Goal: Find contact information

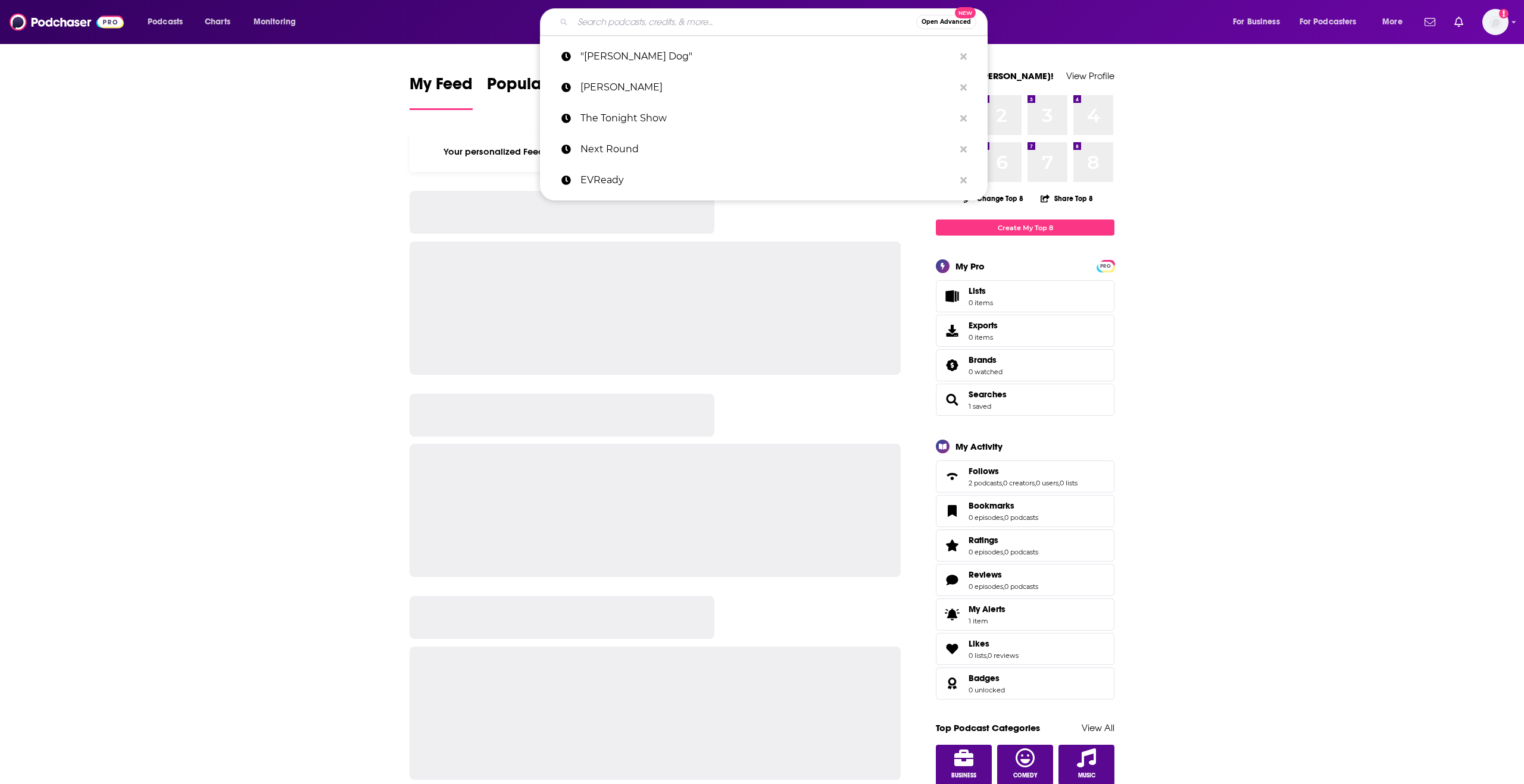
click at [706, 25] on input "Search podcasts, credits, & more..." at bounding box center [745, 22] width 344 height 19
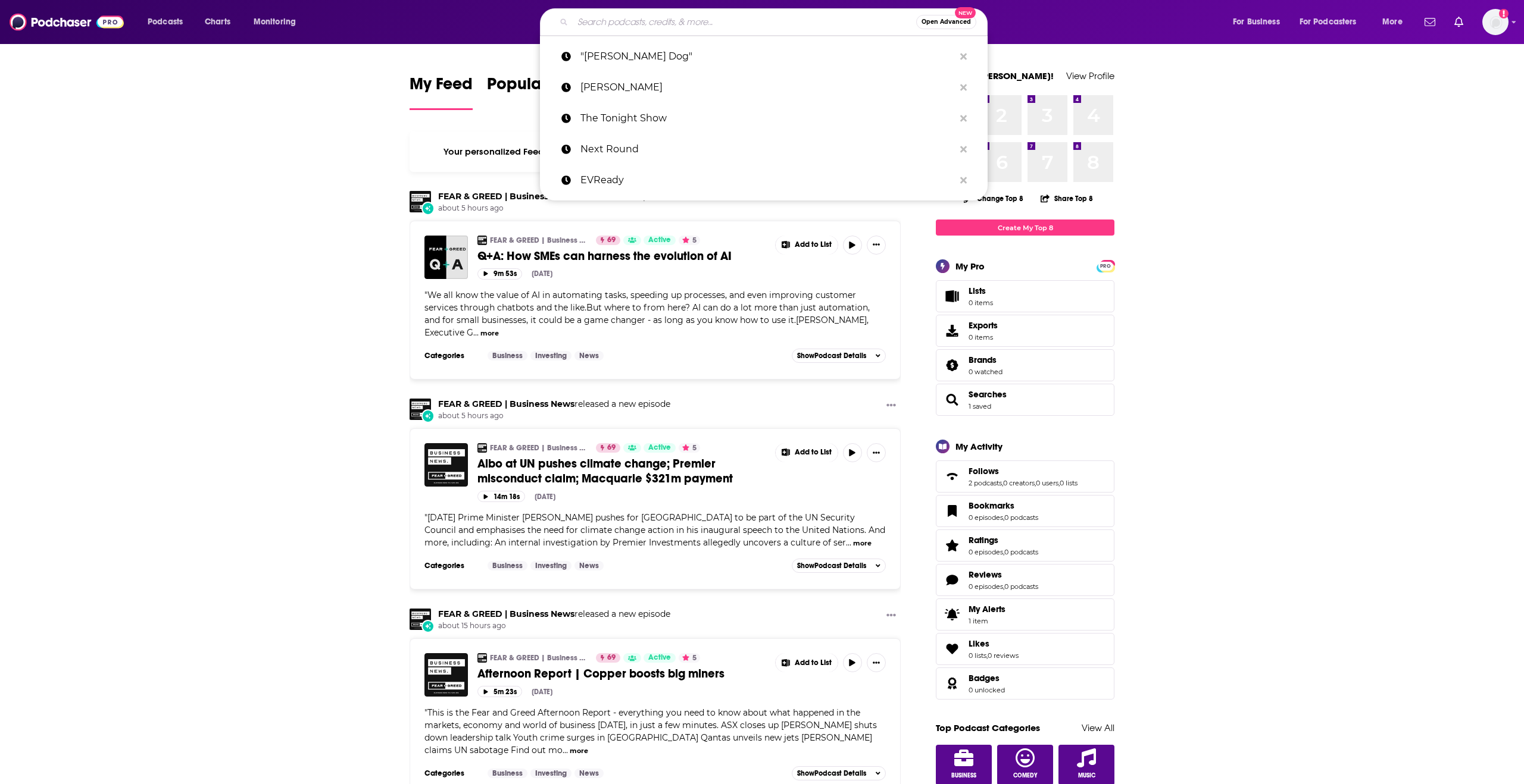
paste input "The Charge Point Podcast"
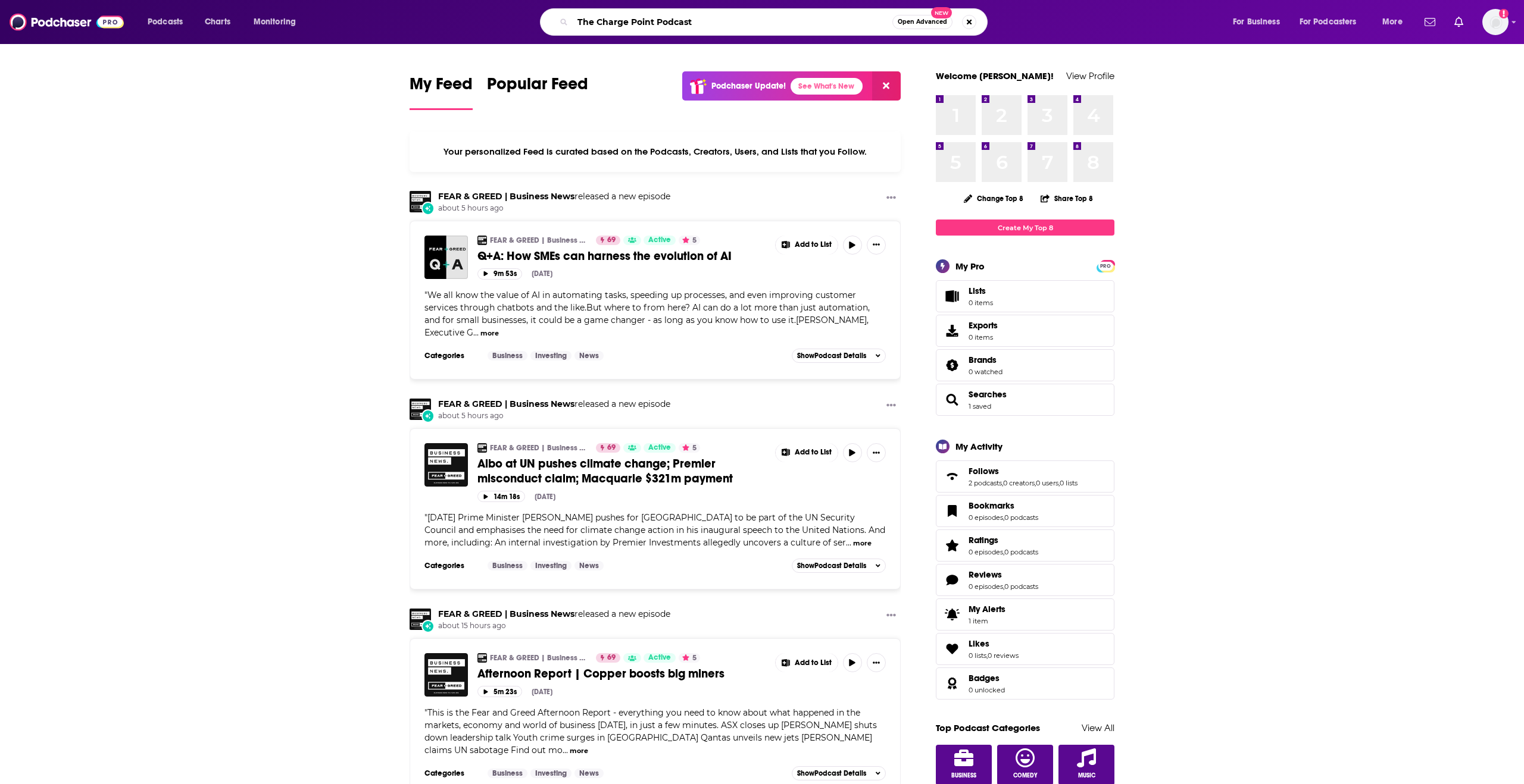
type input "The Charge Point Podcast"
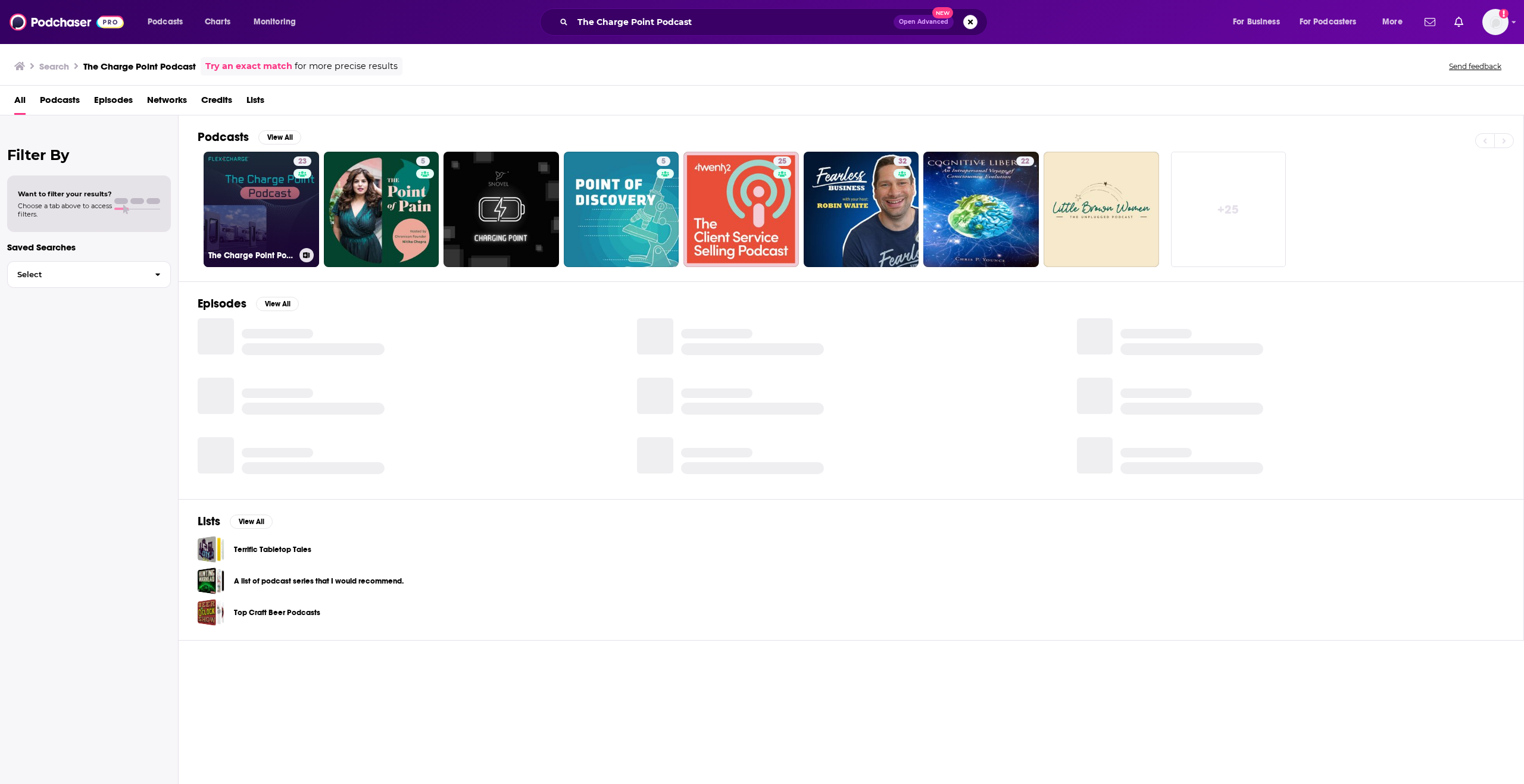
click at [260, 190] on link "23 The Charge Point Podcast" at bounding box center [261, 209] width 116 height 116
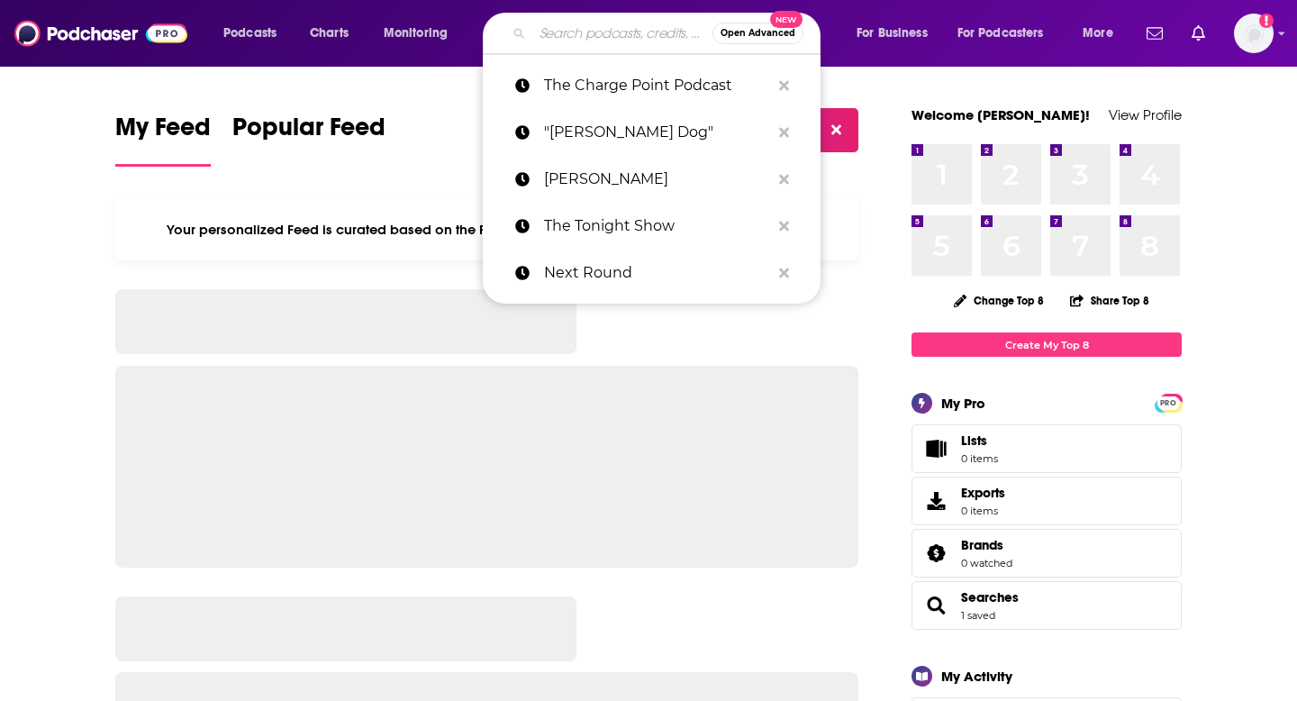
click at [594, 38] on input "Search podcasts, credits, & more..." at bounding box center [622, 33] width 180 height 29
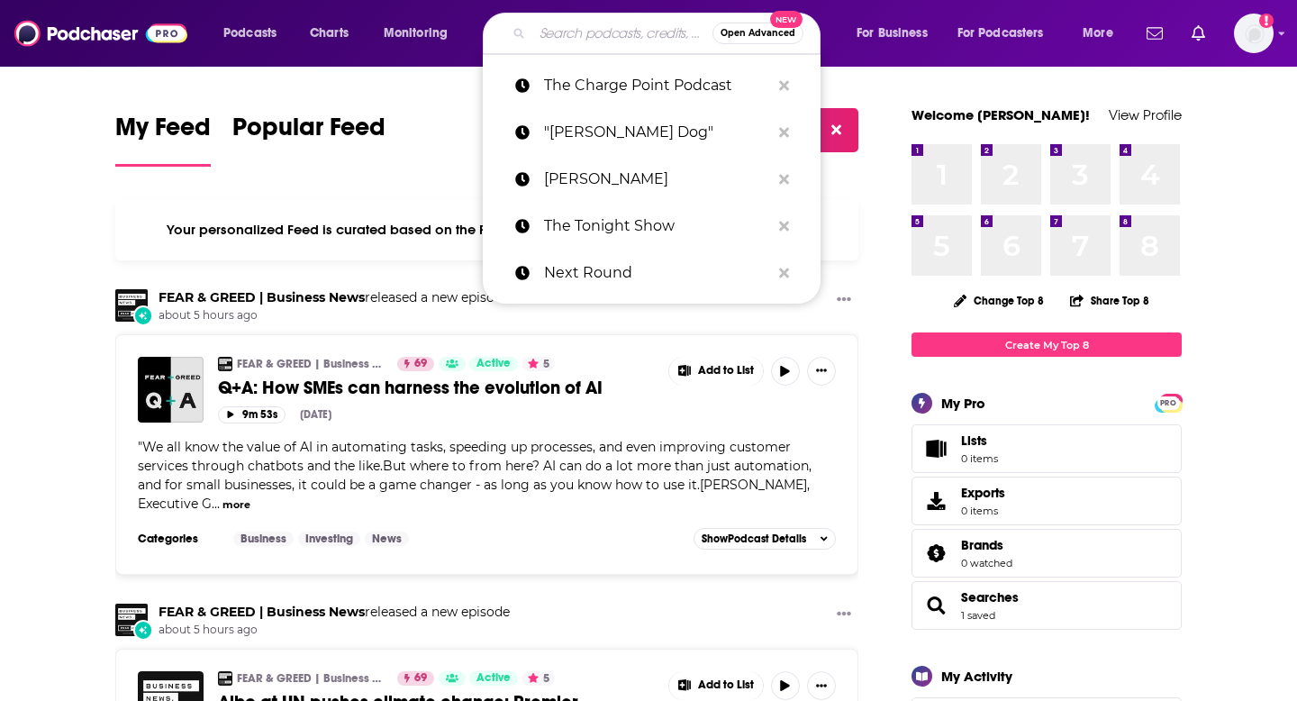
paste input "Hardware to Save a Planet"
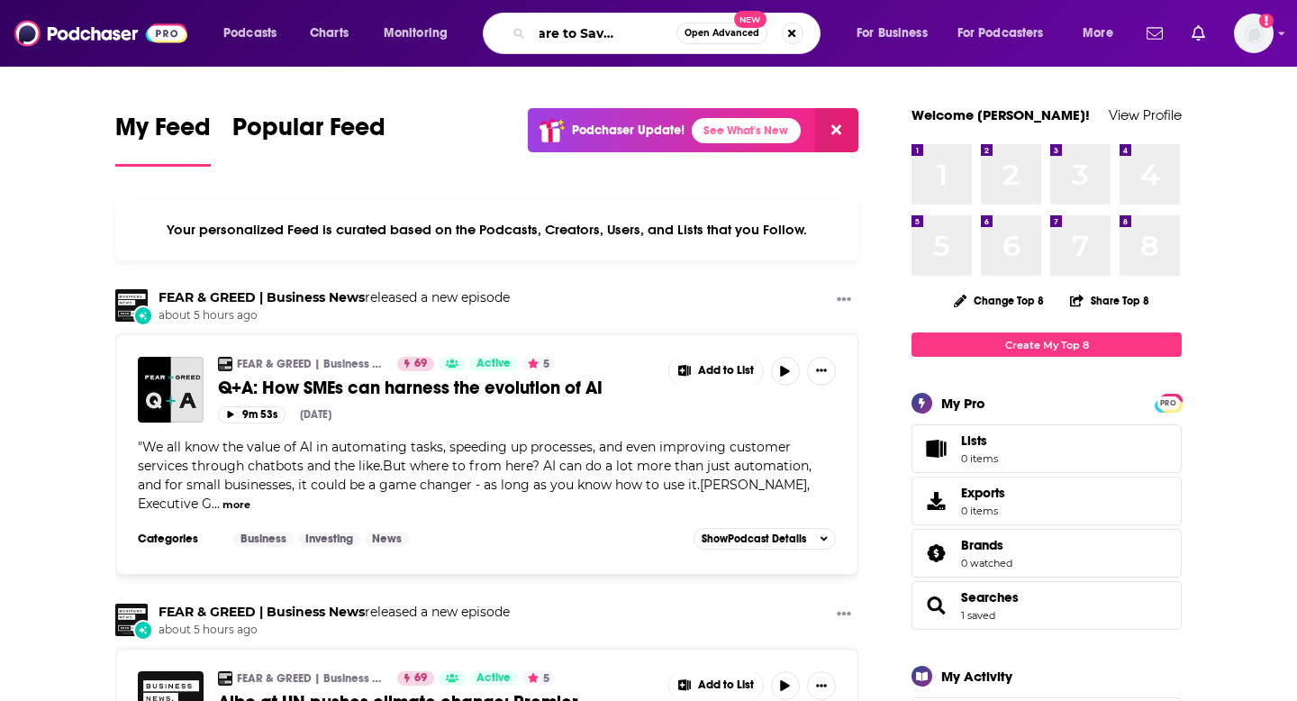
type input "Hardware to Save a Planet"
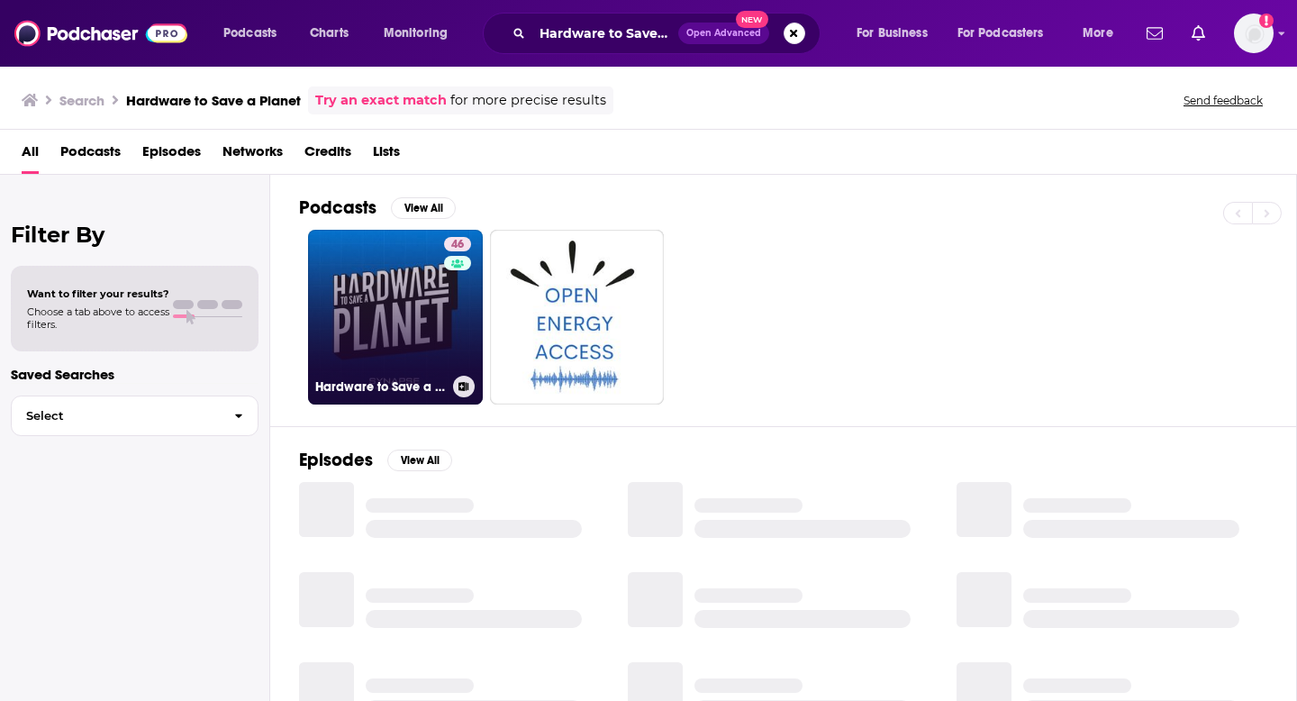
click at [356, 332] on link "46 Hardware to Save a Planet" at bounding box center [395, 317] width 175 height 175
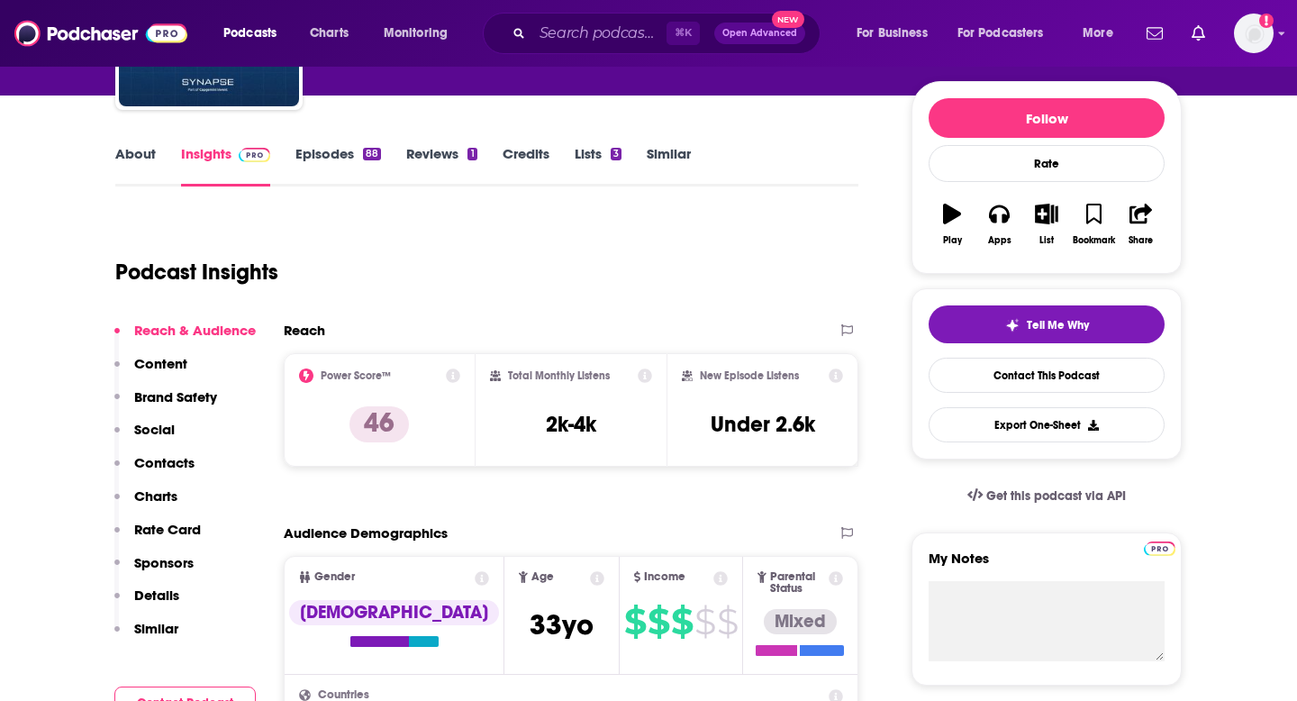
scroll to position [236, 0]
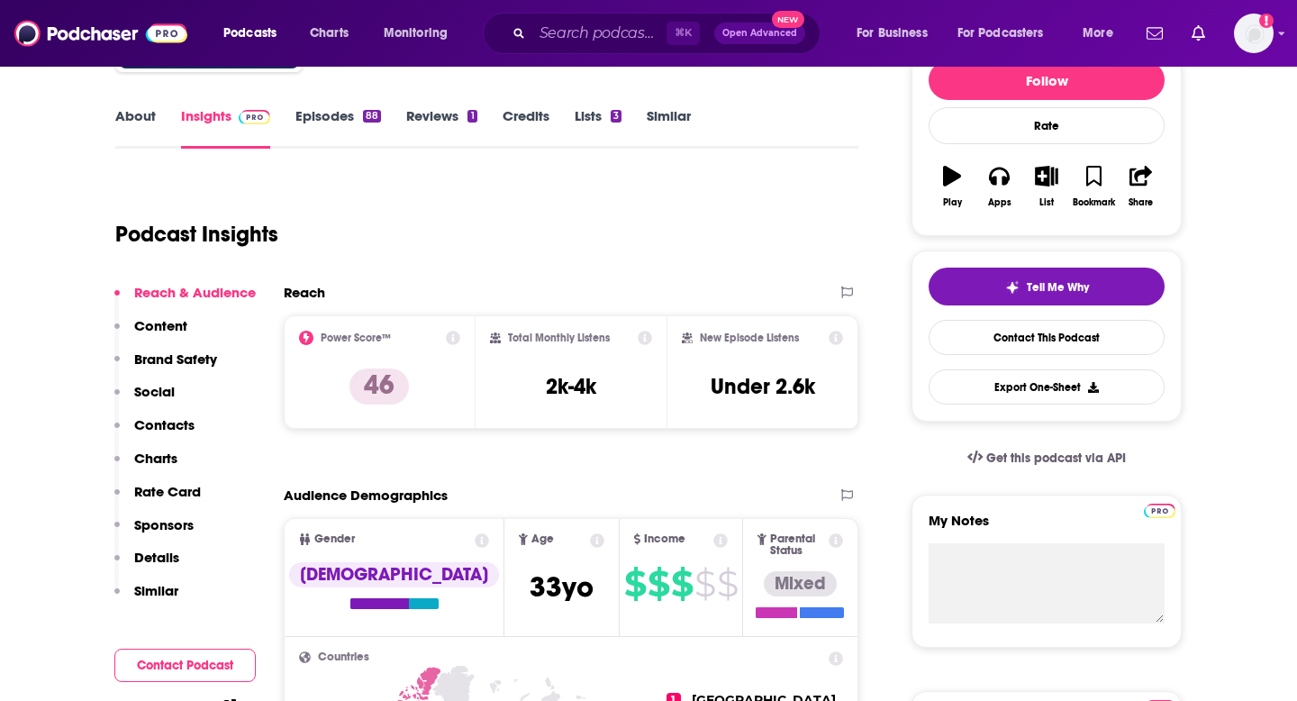
click at [169, 427] on p "Contacts" at bounding box center [164, 424] width 60 height 17
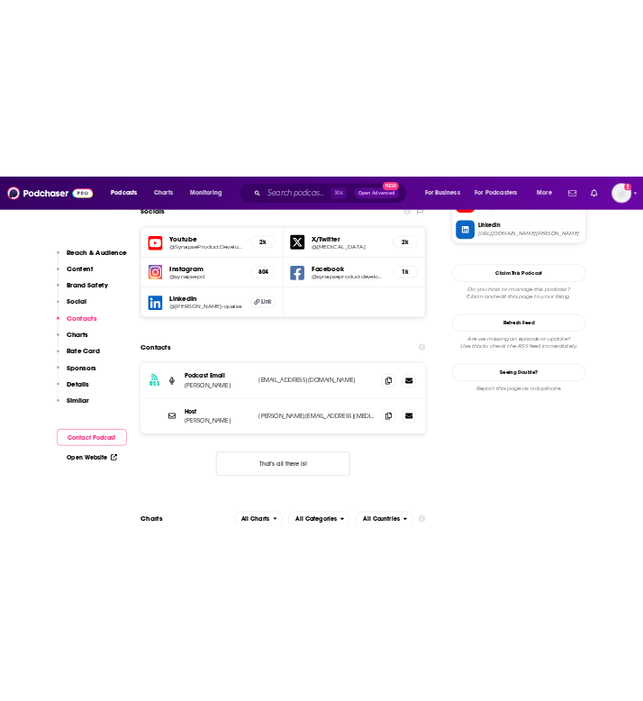
scroll to position [1775, 0]
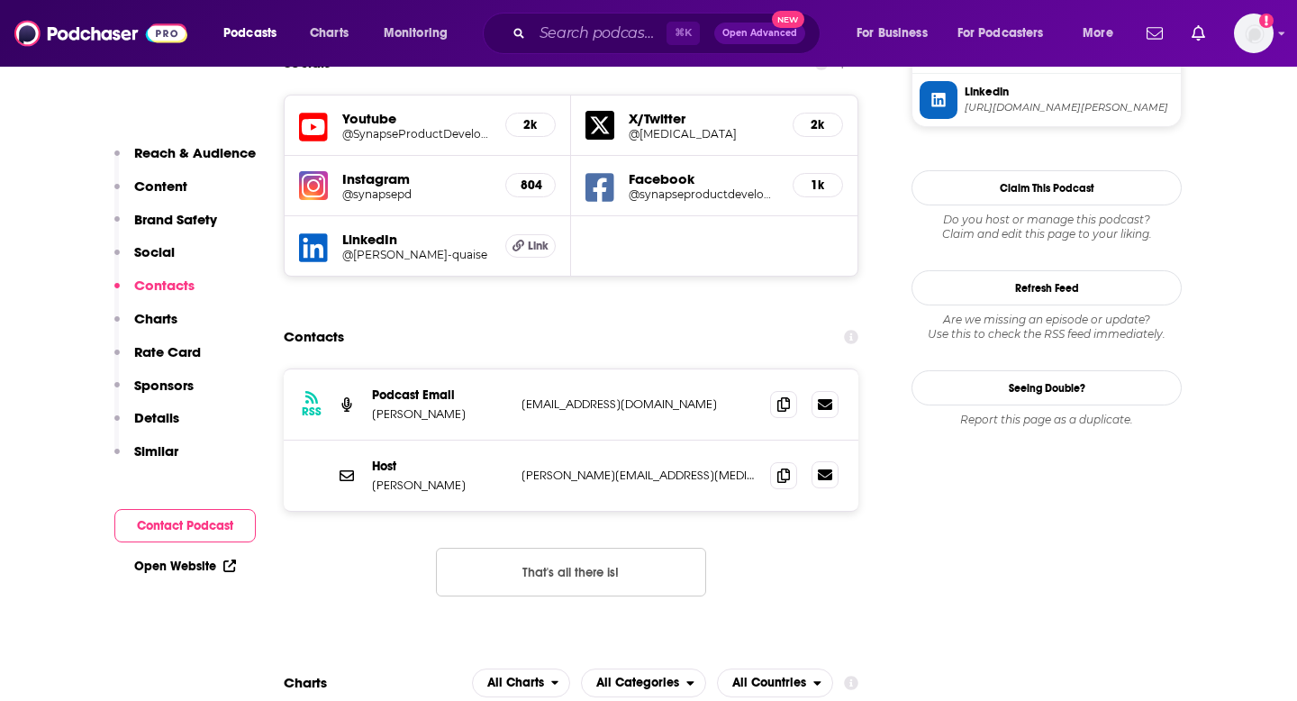
click at [826, 468] on icon at bounding box center [825, 475] width 14 height 14
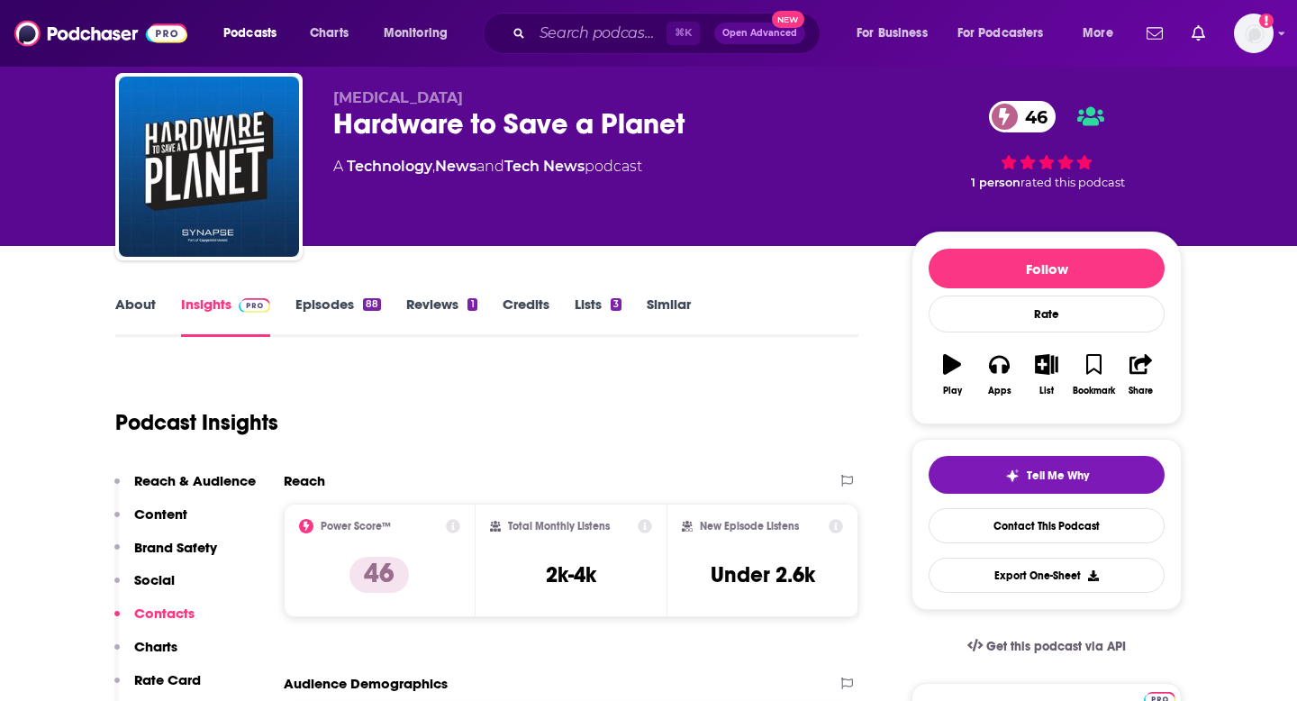
scroll to position [54, 0]
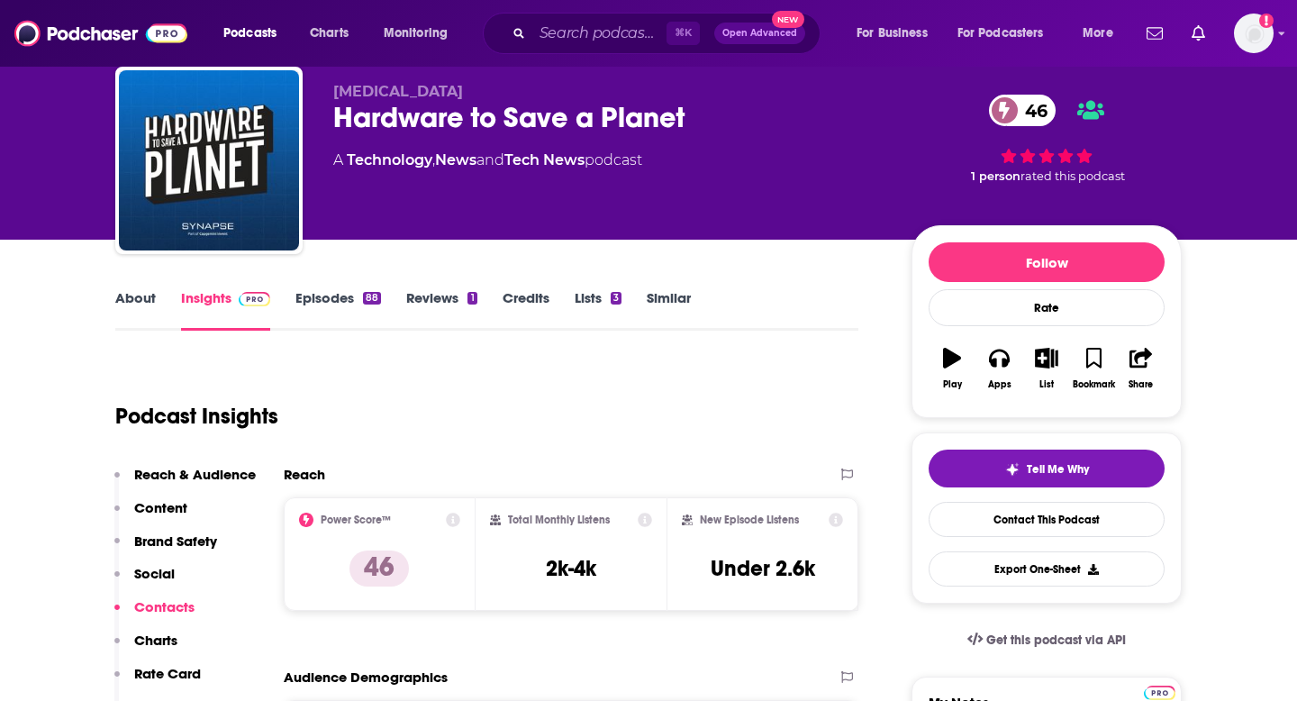
click at [168, 597] on div "Reach & Audience Content Brand Safety Social Contacts Charts Rate Card Sponsors…" at bounding box center [184, 632] width 141 height 332
click at [168, 604] on p "Contacts" at bounding box center [164, 606] width 60 height 17
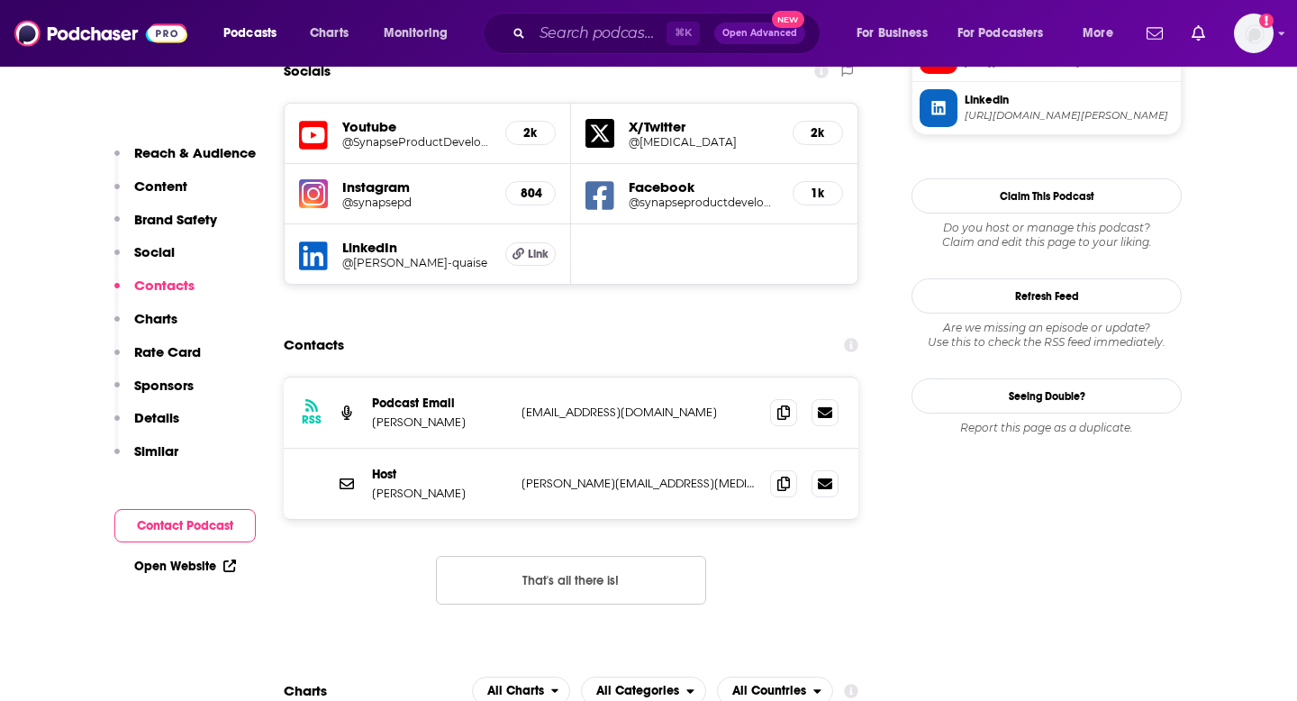
scroll to position [1775, 0]
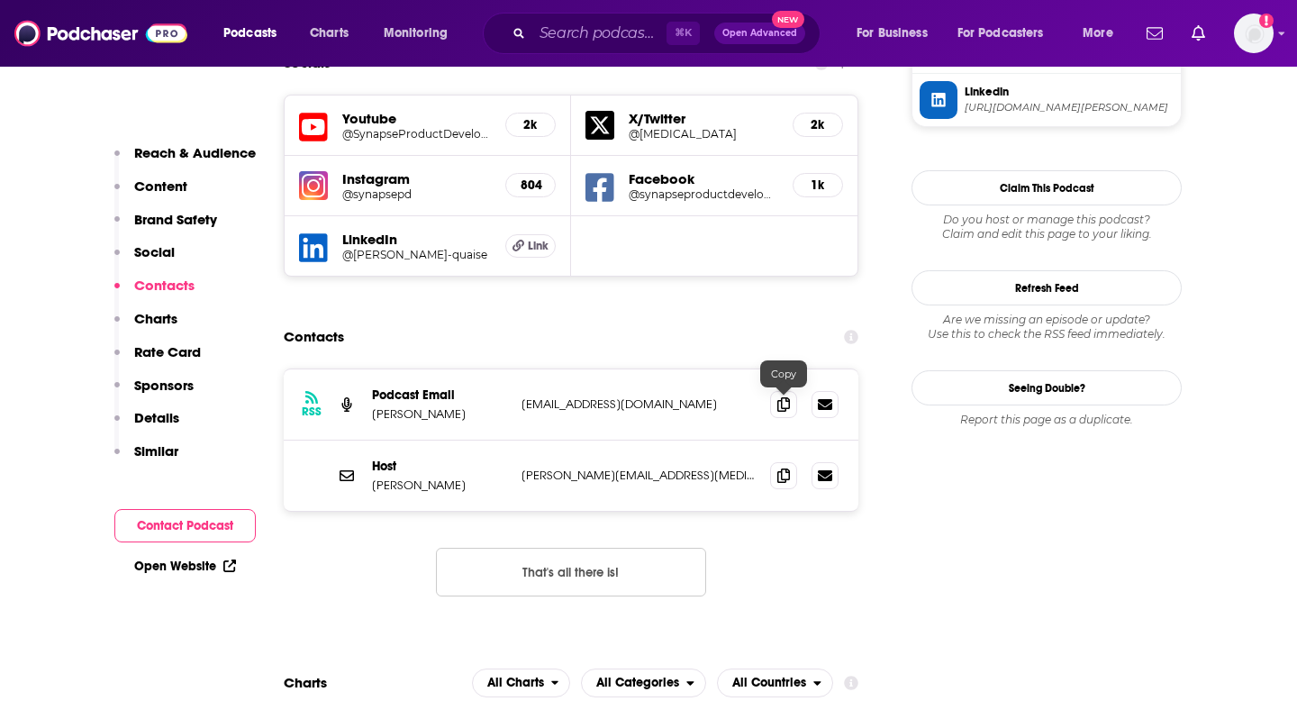
click at [769, 441] on div "Host [PERSON_NAME] [PERSON_NAME][EMAIL_ADDRESS][MEDICAL_DATA][DOMAIN_NAME] [PER…" at bounding box center [571, 476] width 575 height 70
click at [773, 461] on span at bounding box center [783, 474] width 27 height 27
click at [613, 38] on input "Search podcasts, credits, & more..." at bounding box center [599, 33] width 134 height 29
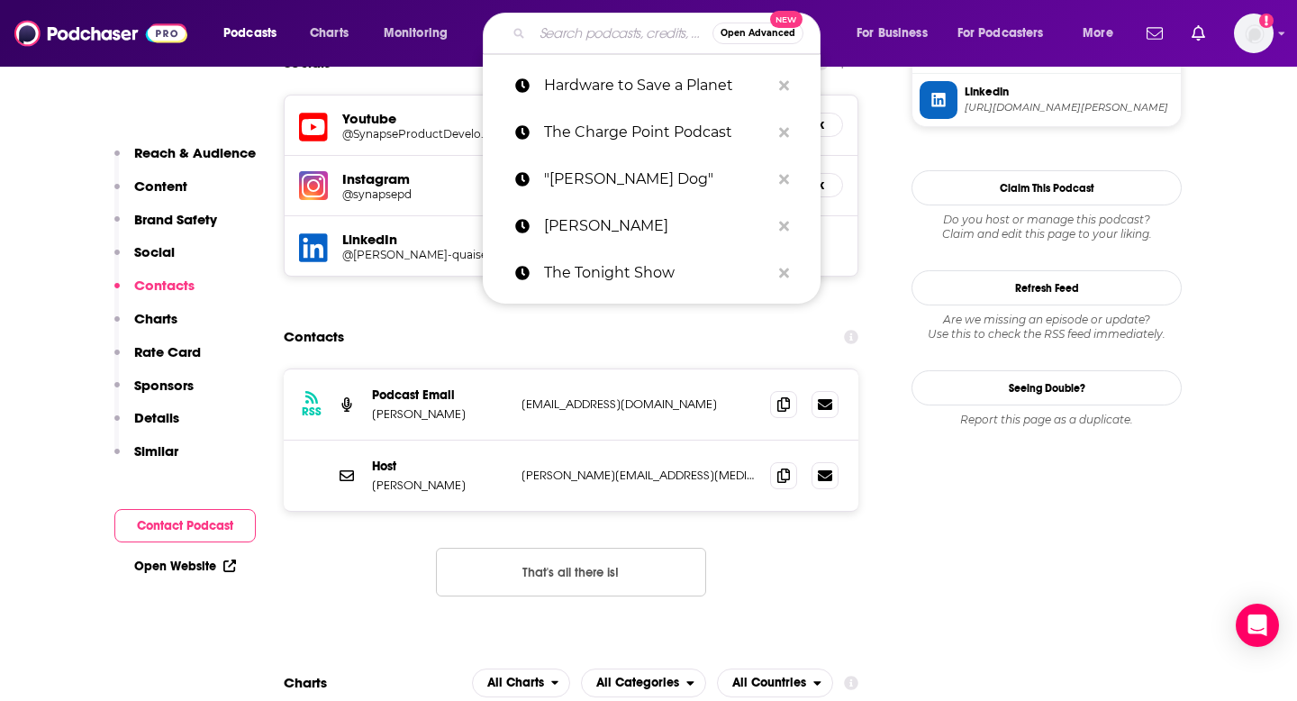
paste input "This Old House Radio Hour"
type input "This Old House Radio Hour"
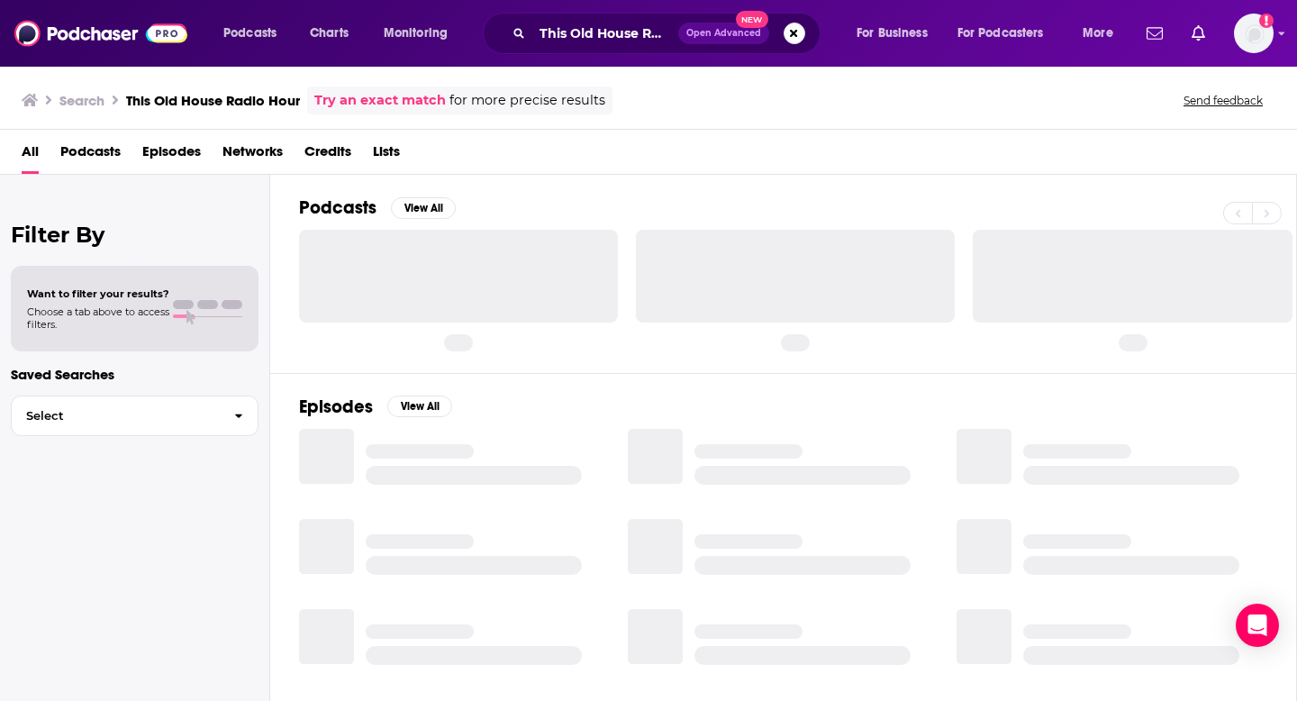
scroll to position [6, 0]
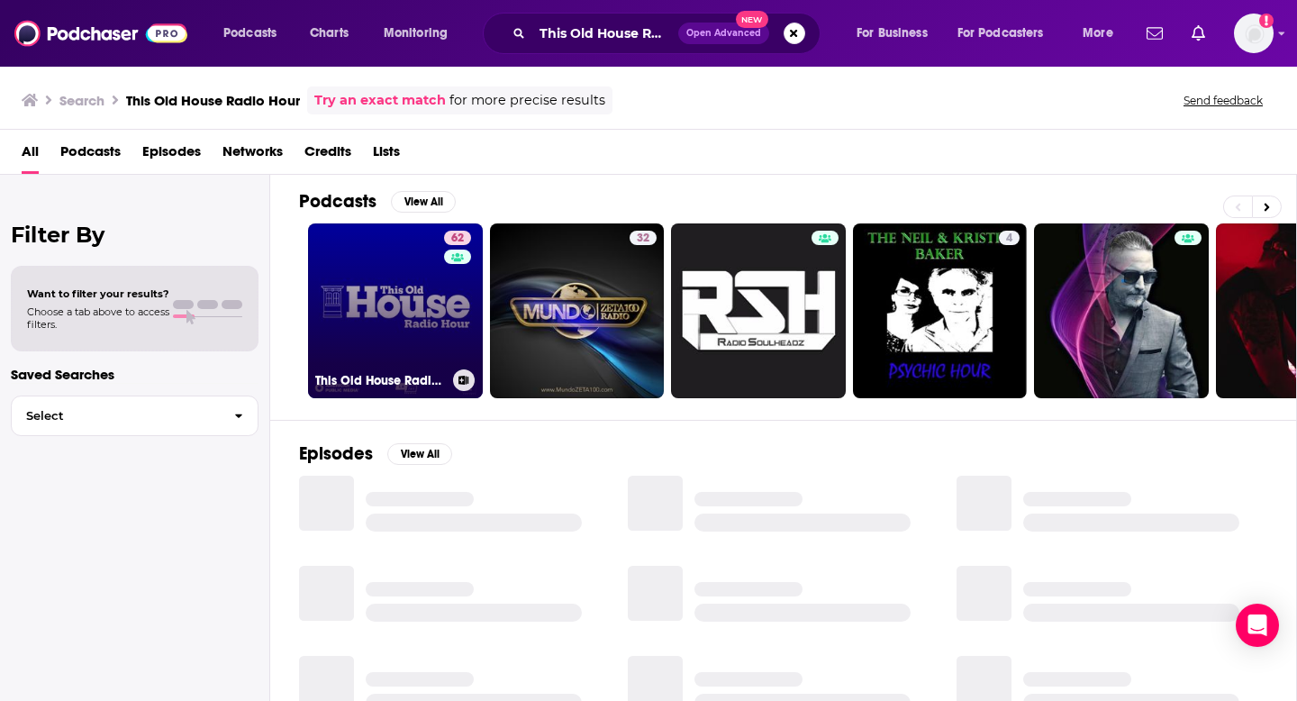
click at [380, 258] on link "62 This Old House Radio Hour" at bounding box center [395, 310] width 175 height 175
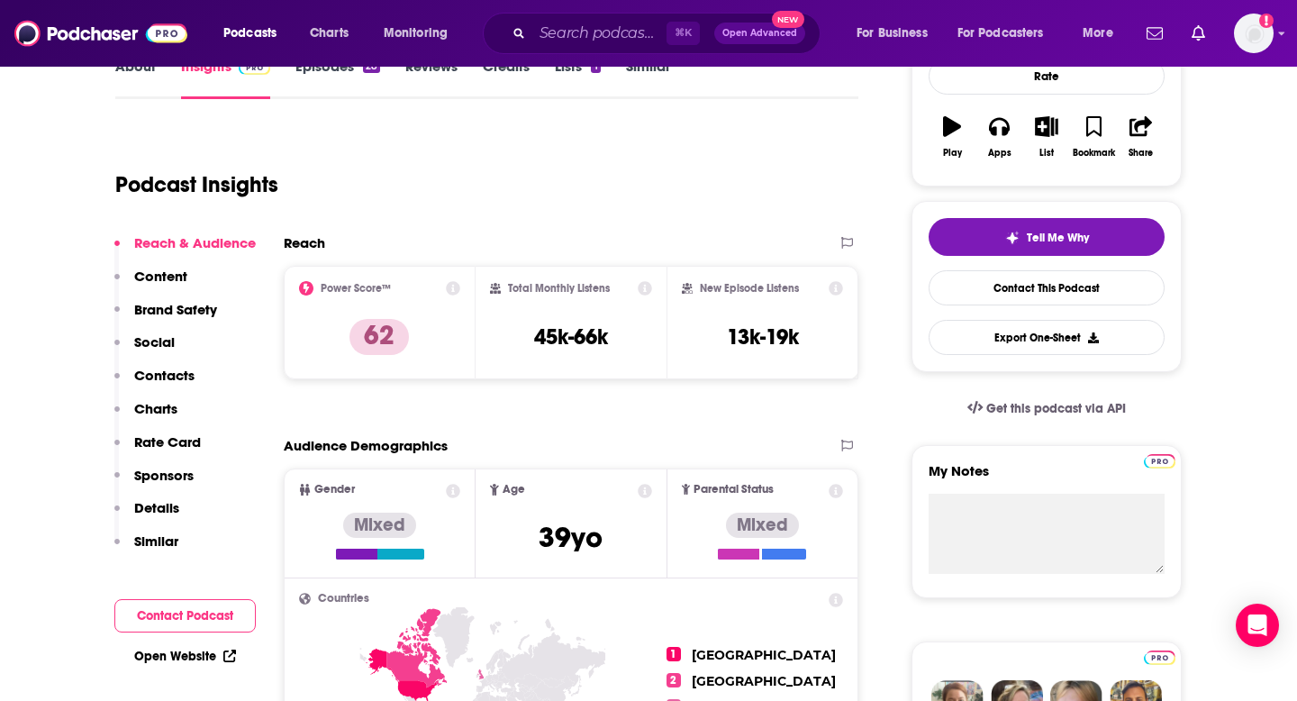
scroll to position [289, 0]
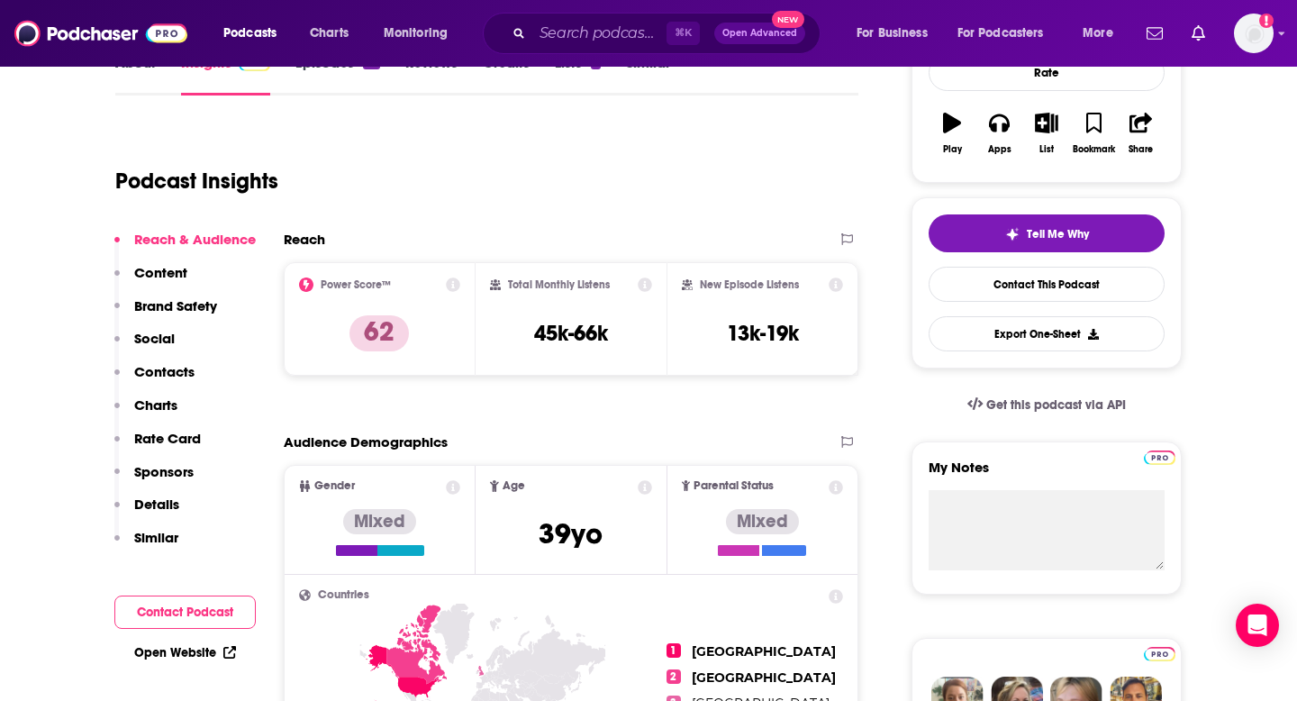
click at [167, 368] on p "Contacts" at bounding box center [164, 371] width 60 height 17
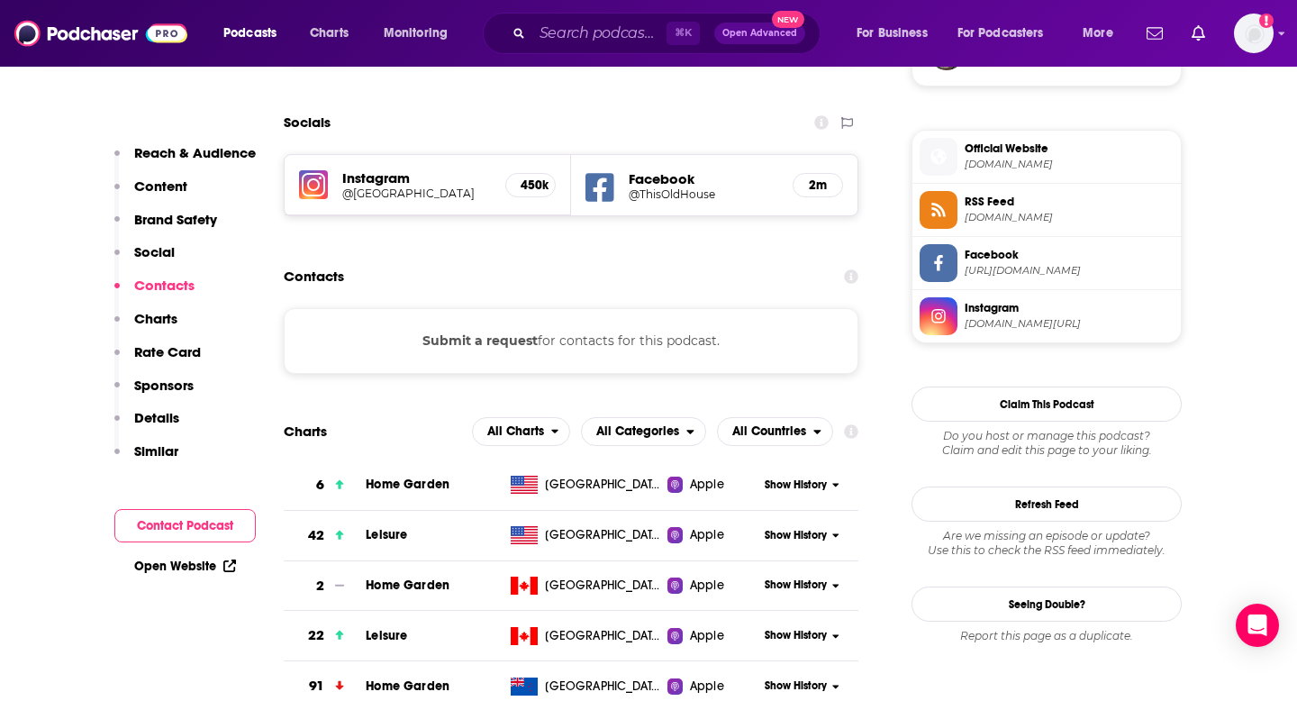
scroll to position [1410, 0]
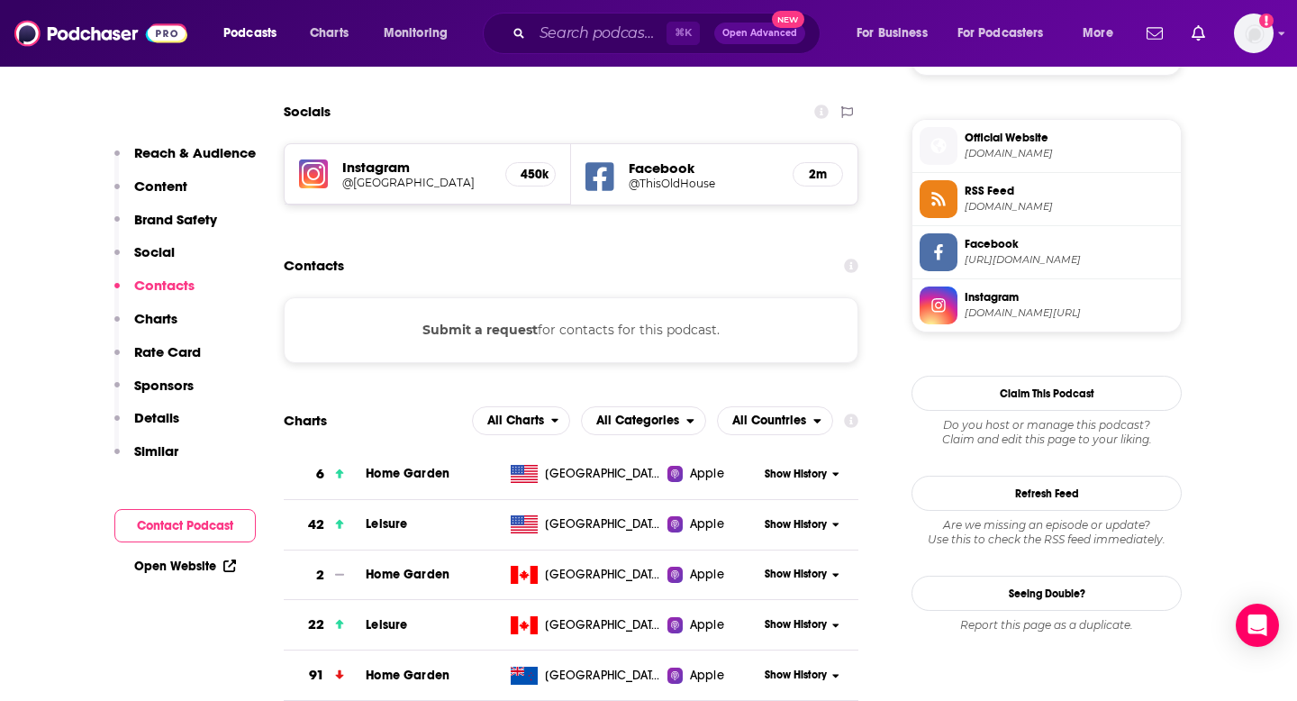
click at [477, 332] on button "Submit a request" at bounding box center [480, 330] width 115 height 20
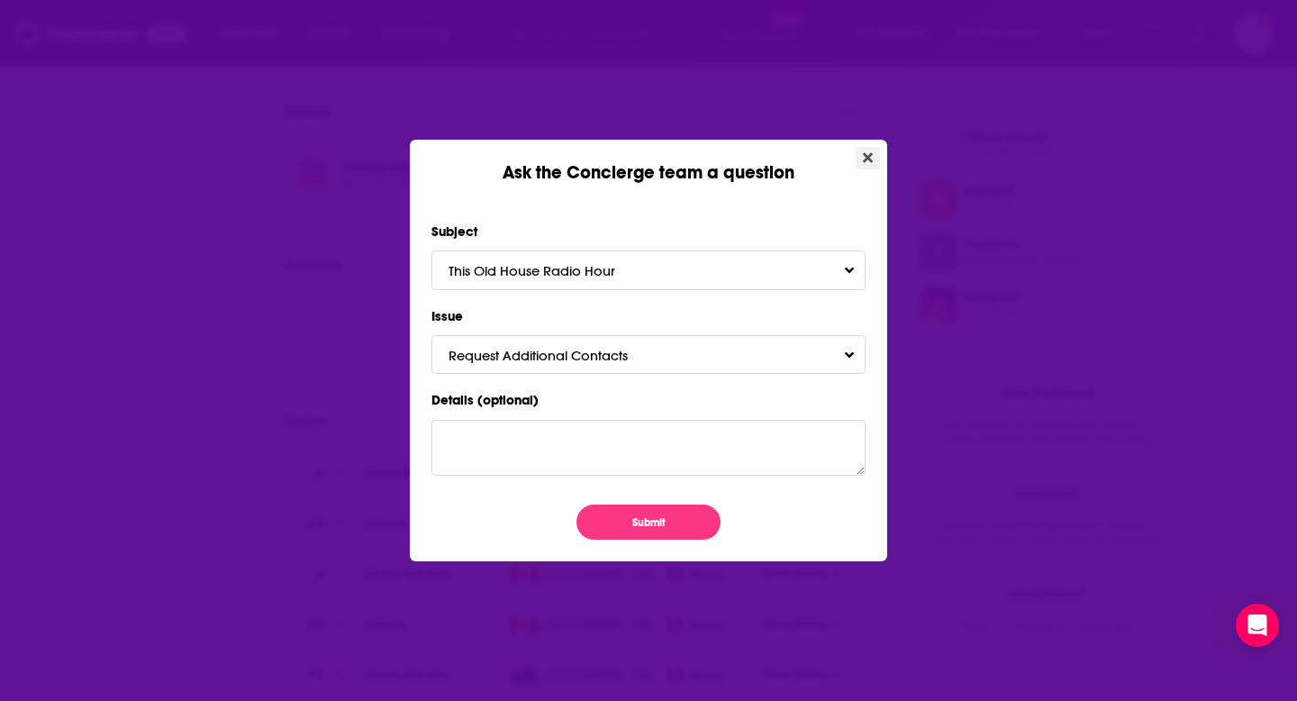
click at [868, 153] on icon "Close" at bounding box center [868, 157] width 10 height 14
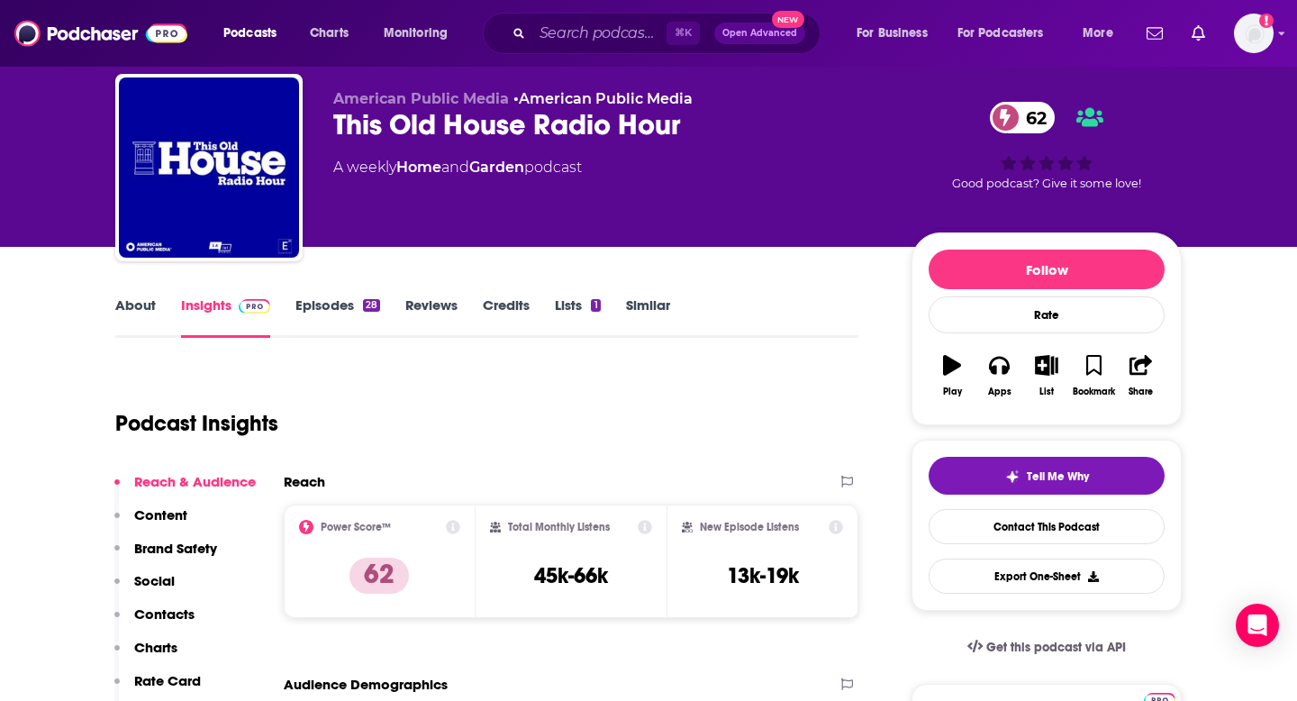
scroll to position [25, 0]
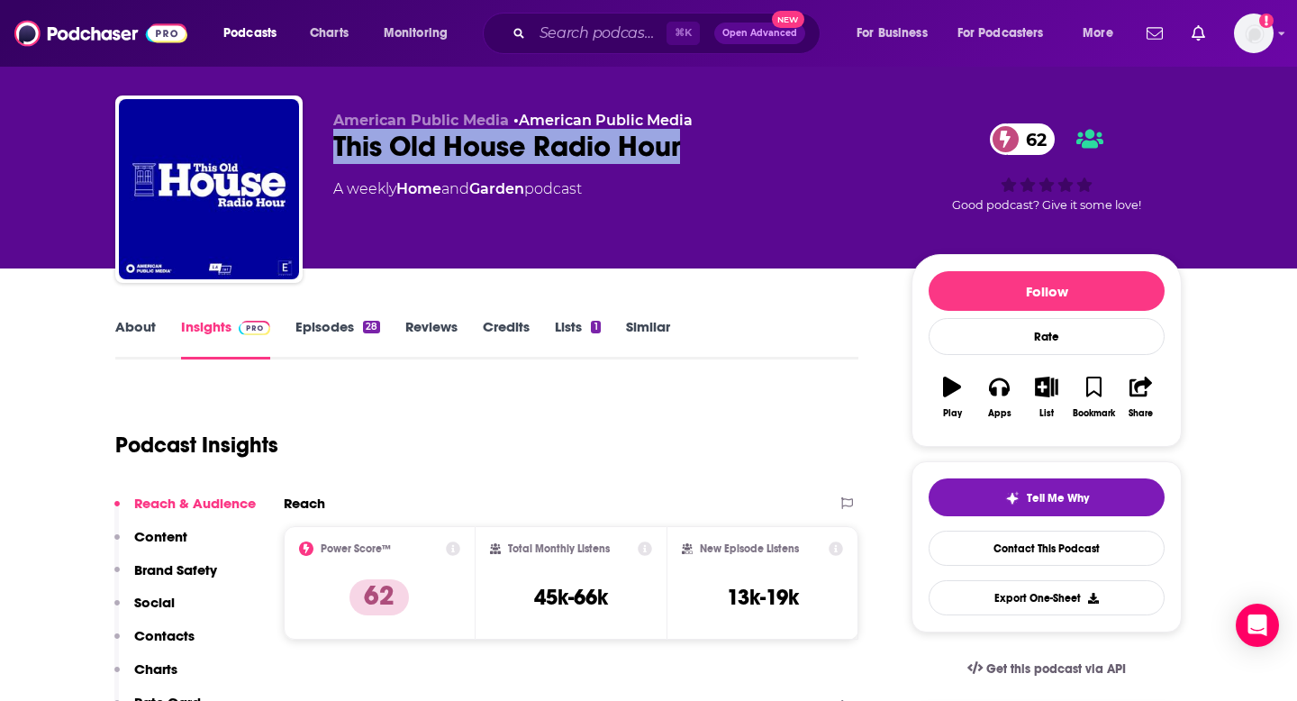
drag, startPoint x: 687, startPoint y: 145, endPoint x: 318, endPoint y: 137, distance: 369.5
click at [318, 137] on div "American Public Media • American Public Media This Old House Radio Hour 62 A we…" at bounding box center [648, 193] width 1067 height 195
copy h2 "This Old House Radio Hour"
